Goal: Information Seeking & Learning: Learn about a topic

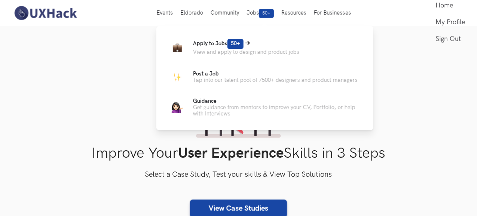
click at [236, 47] on span "50+" at bounding box center [236, 44] width 16 height 10
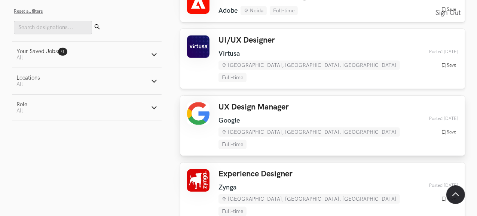
scroll to position [187, 0]
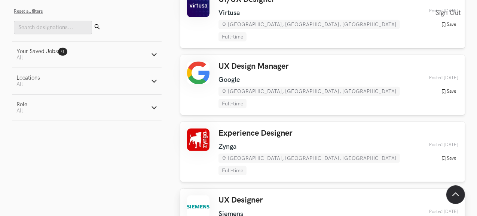
click at [251, 196] on h3 "UX Designer" at bounding box center [315, 201] width 193 height 10
click at [250, 129] on h3 "Experience Designer" at bounding box center [315, 134] width 193 height 10
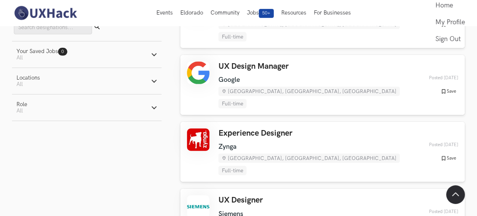
scroll to position [112, 0]
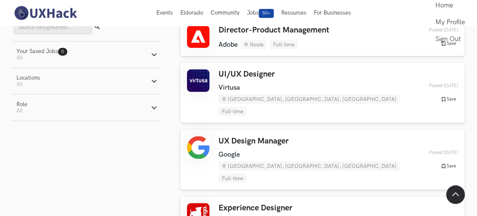
click at [245, 71] on h3 "UI/UX Designer" at bounding box center [315, 75] width 193 height 10
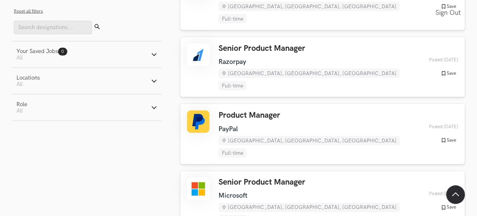
scroll to position [599, 0]
